Goal: Find contact information: Find contact information

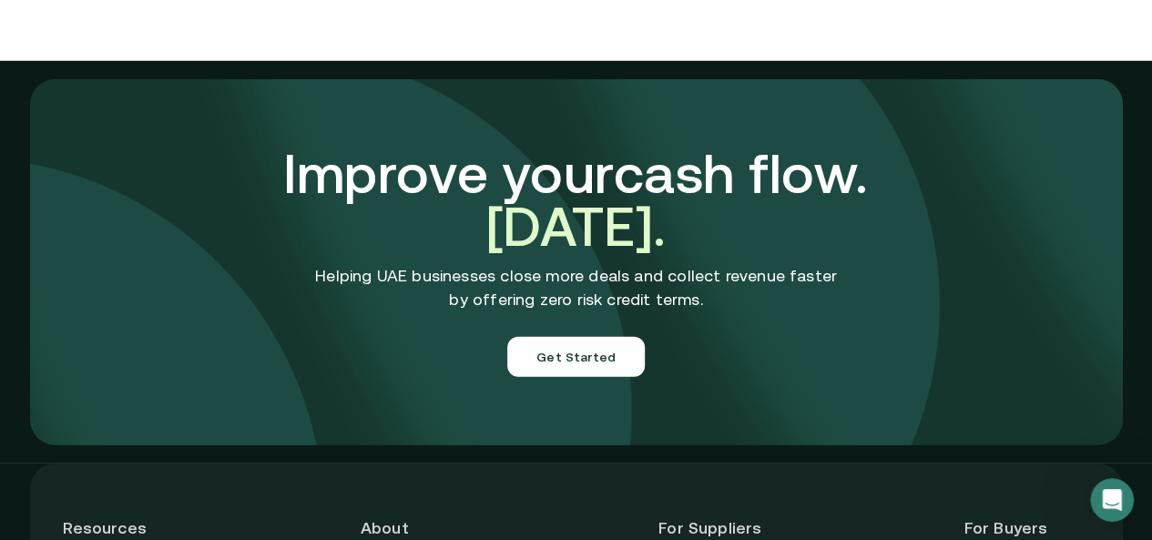
scroll to position [6650, 0]
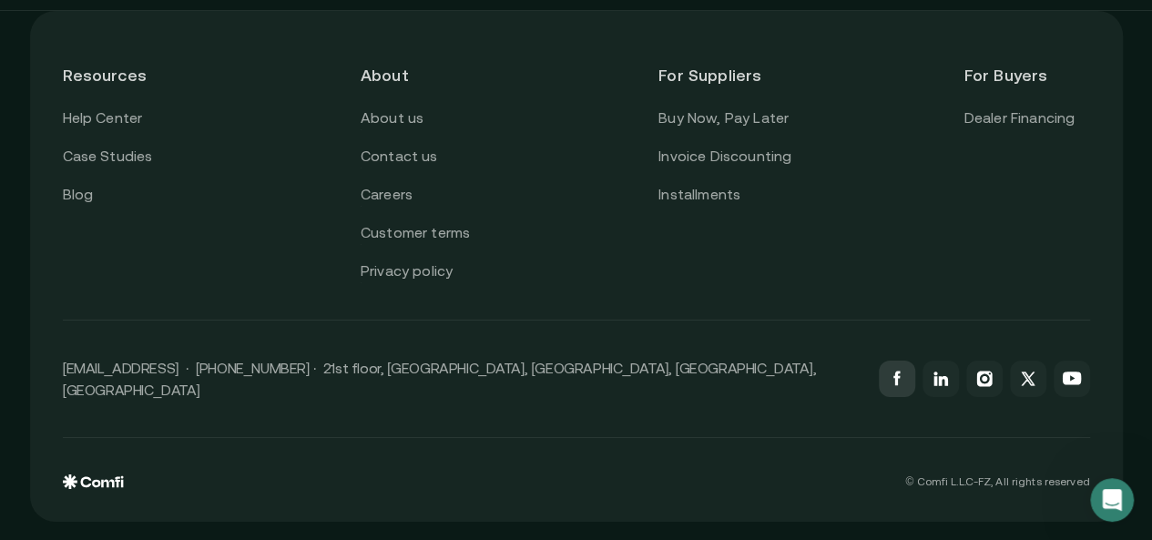
click at [899, 385] on icon at bounding box center [895, 378] width 6 height 15
click at [126, 389] on p "[EMAIL_ADDRESS] · [PHONE_NUMBER] · 21st floor, [GEOGRAPHIC_DATA], [GEOGRAPHIC_D…" at bounding box center [462, 379] width 798 height 44
click at [103, 385] on p "[EMAIL_ADDRESS] · [PHONE_NUMBER] · 21st floor, [GEOGRAPHIC_DATA], [GEOGRAPHIC_D…" at bounding box center [462, 379] width 798 height 44
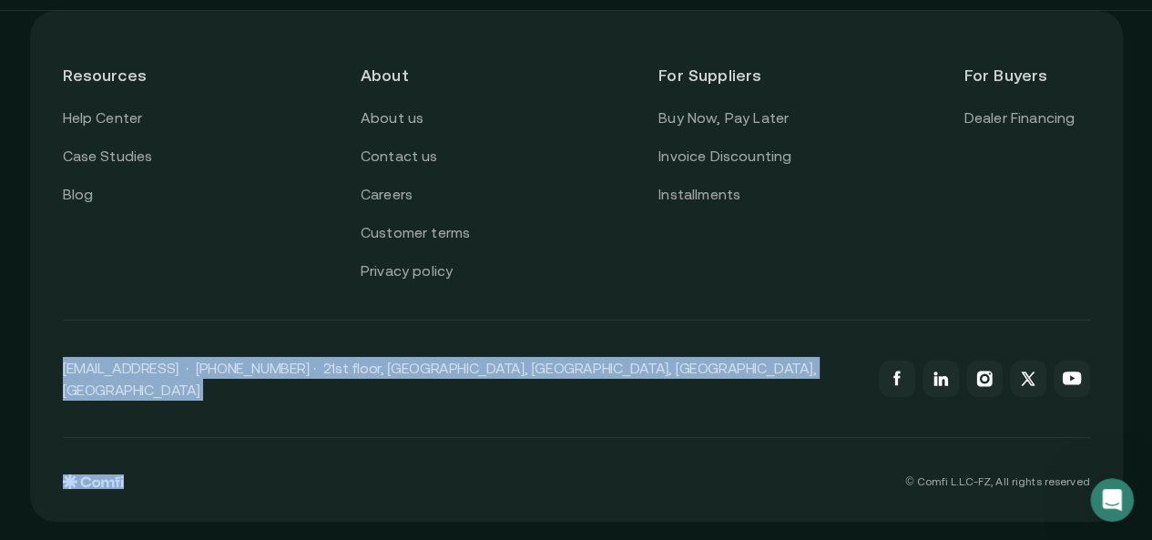
click at [103, 385] on p "[EMAIL_ADDRESS] · [PHONE_NUMBER] · 21st floor, [GEOGRAPHIC_DATA], [GEOGRAPHIC_D…" at bounding box center [462, 379] width 798 height 44
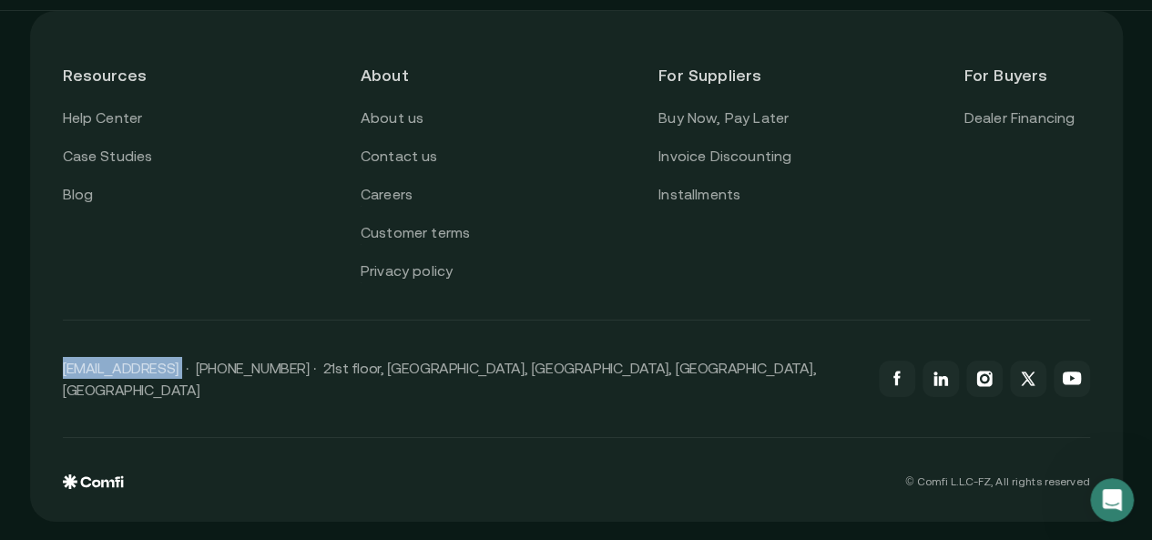
drag, startPoint x: 103, startPoint y: 385, endPoint x: 173, endPoint y: 392, distance: 70.5
click at [173, 392] on p "[EMAIL_ADDRESS] · [PHONE_NUMBER] · 21st floor, [GEOGRAPHIC_DATA], [GEOGRAPHIC_D…" at bounding box center [462, 379] width 798 height 44
copy p "[EMAIL_ADDRESS]"
